Goal: Task Accomplishment & Management: Complete application form

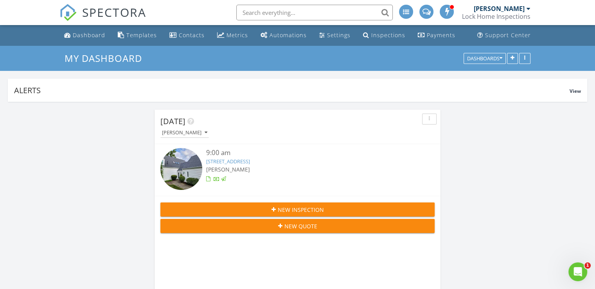
scroll to position [4, 4]
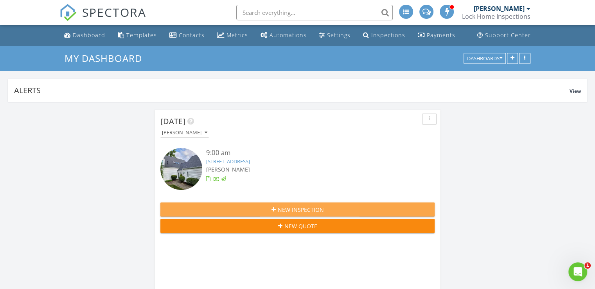
click at [278, 208] on span "New Inspection" at bounding box center [301, 209] width 46 height 8
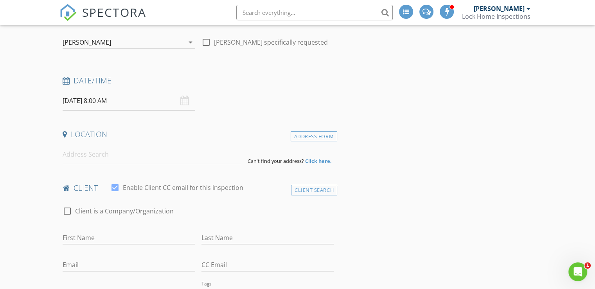
scroll to position [88, 0]
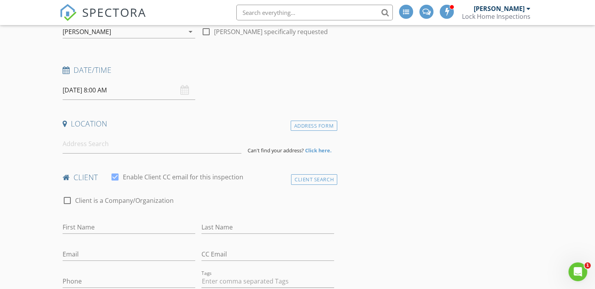
click at [177, 90] on input "08/29/2025 8:00 AM" at bounding box center [129, 90] width 133 height 19
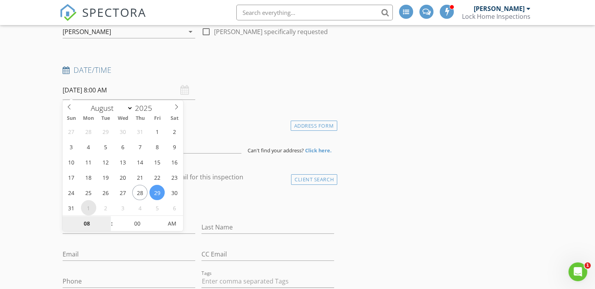
select select "8"
type input "09/01/2025 8:00 AM"
type input "09"
type input "09/01/2025 9:00 AM"
click at [108, 217] on span at bounding box center [107, 219] width 5 height 8
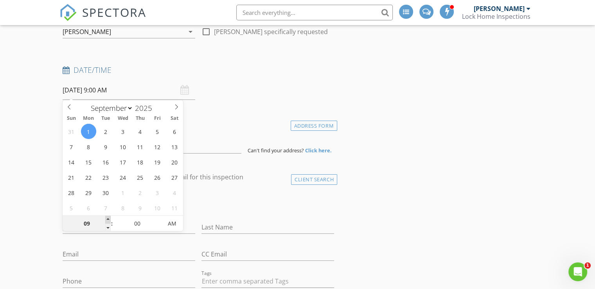
type input "10"
type input "09/01/2025 10:00 AM"
click at [108, 217] on span at bounding box center [107, 219] width 5 height 8
click at [200, 191] on div "check_box_outline_blank Client is a Company/Organization" at bounding box center [198, 201] width 278 height 27
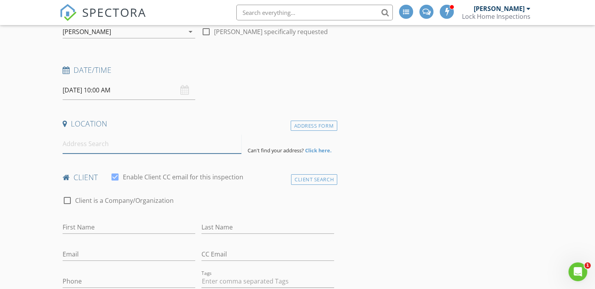
click at [92, 142] on input at bounding box center [152, 143] width 179 height 19
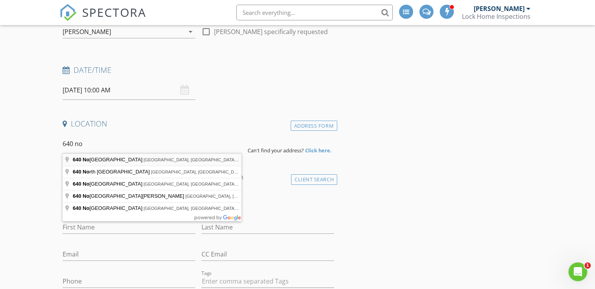
type input "640 North Lake Street, Madison, OH, USA"
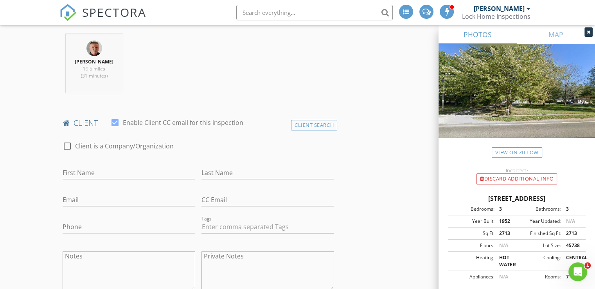
scroll to position [309, 0]
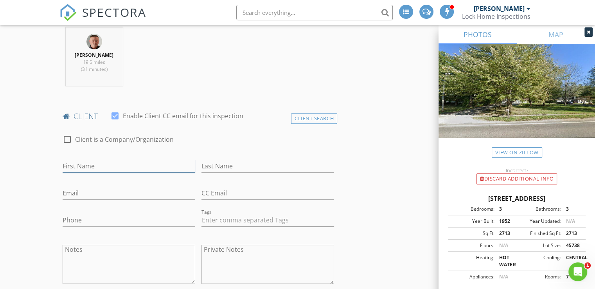
click at [99, 160] on input "First Name" at bounding box center [129, 166] width 133 height 13
type input "Barbara"
click at [211, 165] on input "Last Name" at bounding box center [267, 166] width 133 height 13
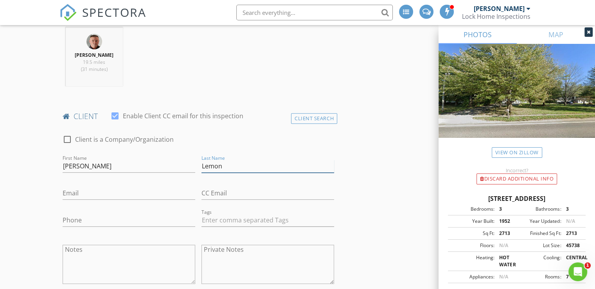
type input "Lemon"
click at [82, 191] on input "Email" at bounding box center [129, 193] width 133 height 13
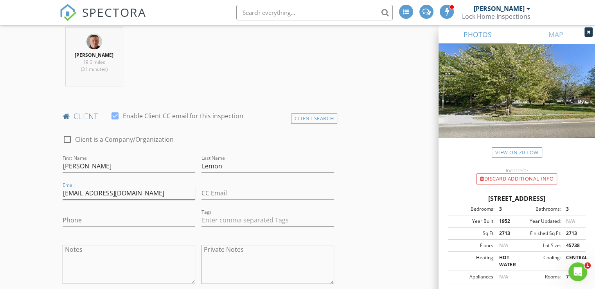
type input "Lemondocbob@aol.com"
click at [86, 217] on input "Phone" at bounding box center [129, 220] width 133 height 13
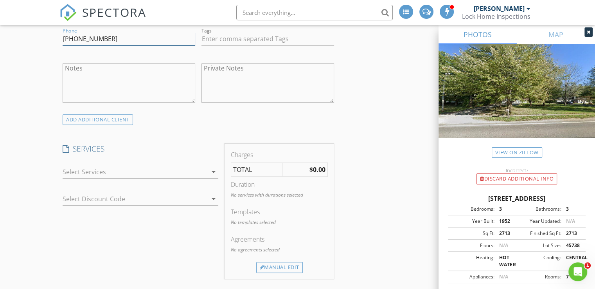
scroll to position [511, 0]
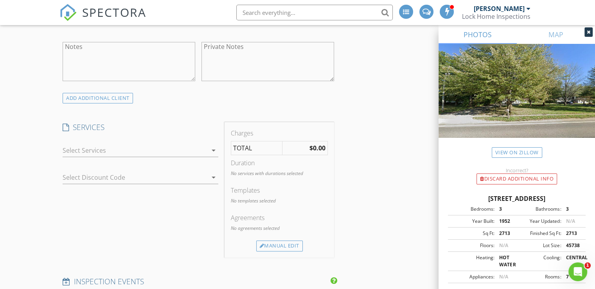
type input "302-757-6546"
click at [213, 147] on icon "arrow_drop_down" at bounding box center [213, 149] width 9 height 9
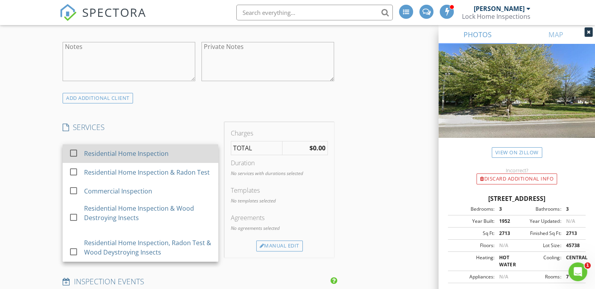
click at [152, 152] on div "Residential Home Inspection" at bounding box center [126, 153] width 84 height 9
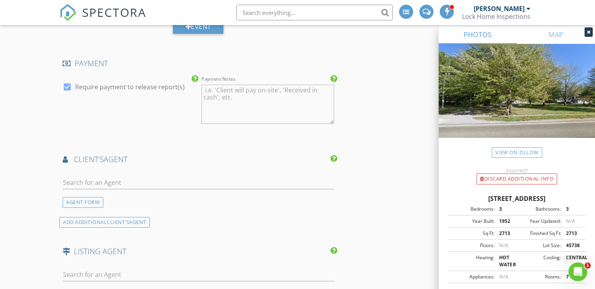
scroll to position [831, 0]
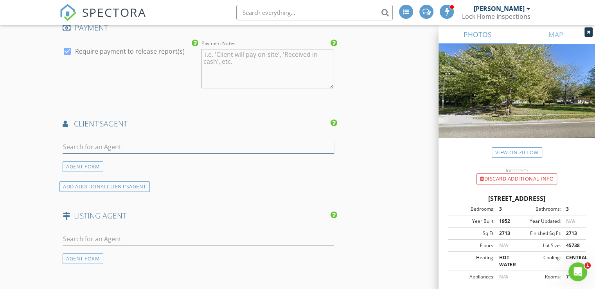
click at [215, 145] on input "text" at bounding box center [198, 146] width 271 height 13
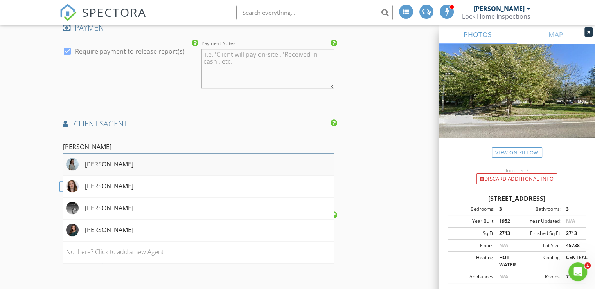
type input "jess"
click at [108, 160] on div "Jessie Keener" at bounding box center [109, 163] width 48 height 9
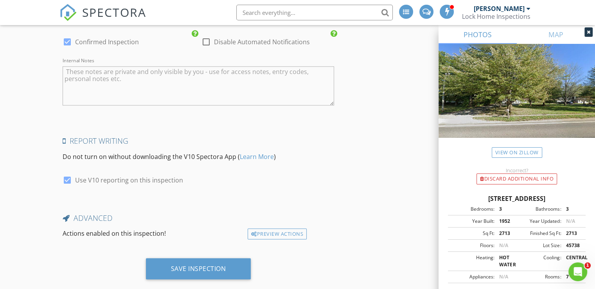
scroll to position [1341, 0]
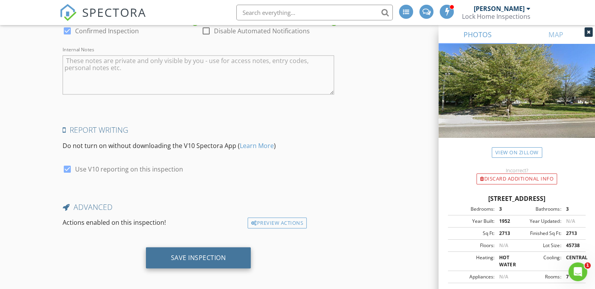
click at [194, 255] on div "Save Inspection" at bounding box center [198, 257] width 55 height 8
